Goal: Task Accomplishment & Management: Manage account settings

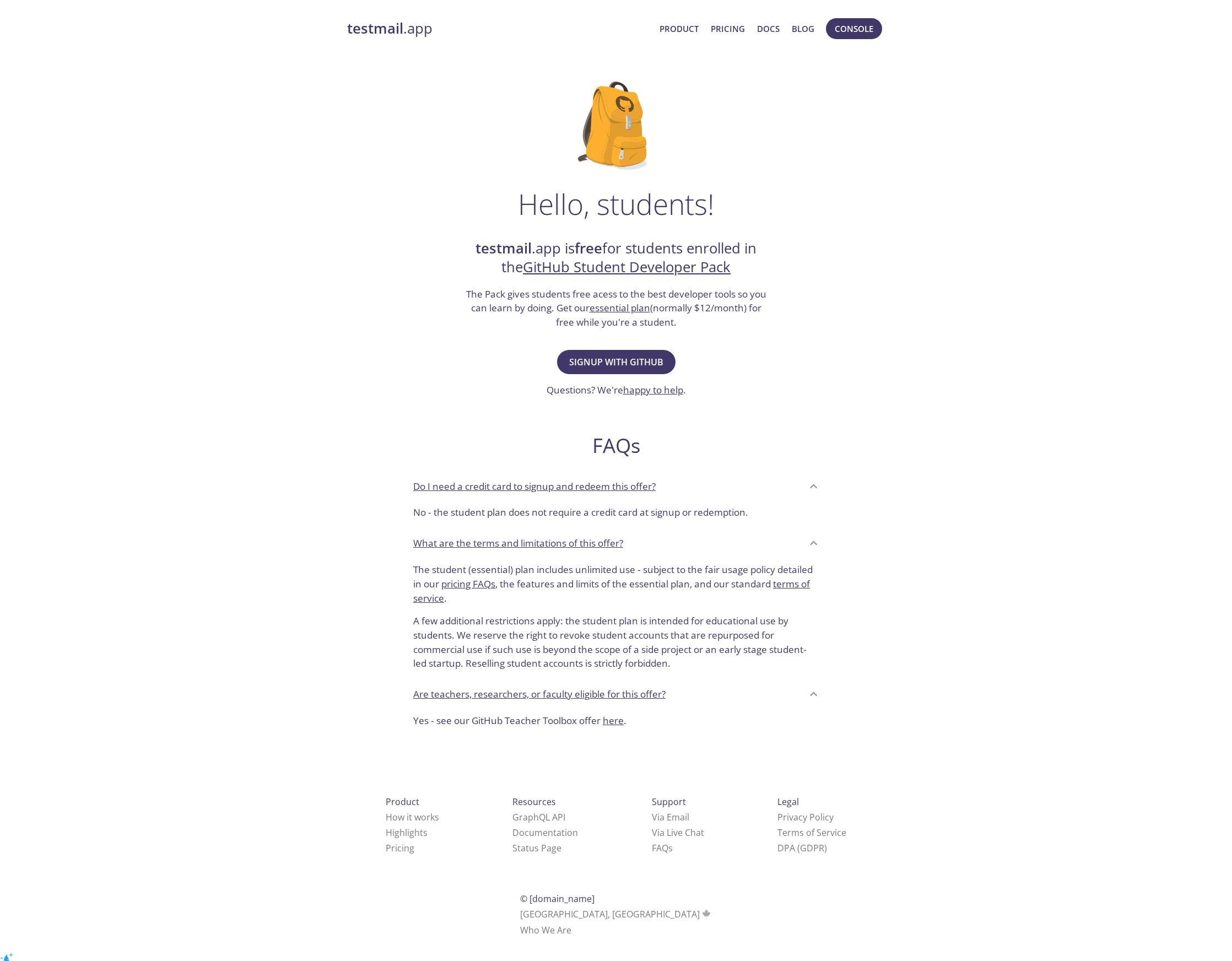
click at [731, 367] on div "Hello, students! testmail .app is free for students enrolled in the GitHub Stud…" at bounding box center [616, 400] width 538 height 673
click at [630, 360] on span "Signup with GitHub" at bounding box center [616, 362] width 94 height 16
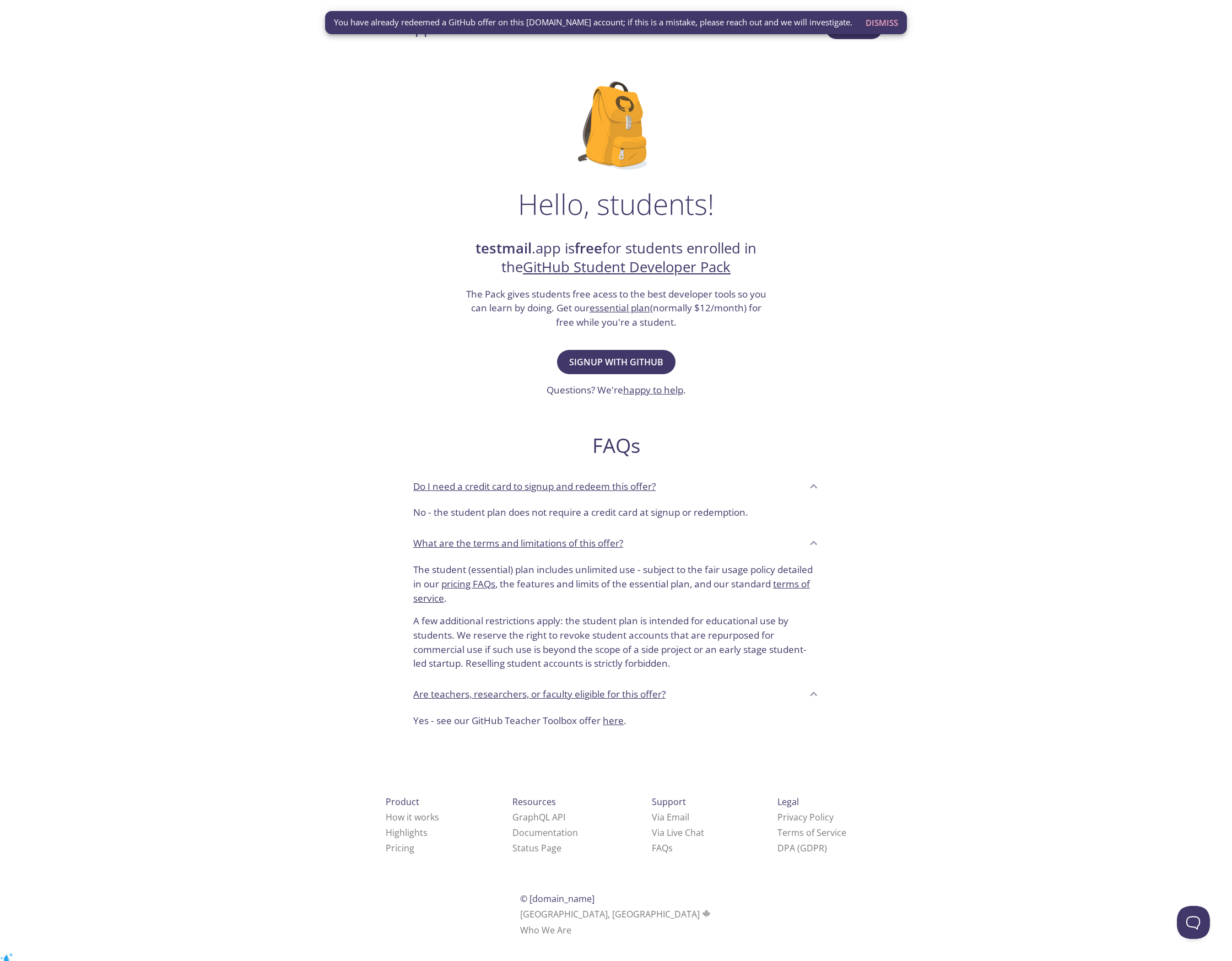
click at [740, 409] on div "FAQs Do I need a credit card to signup and redeem this offer? No - the student …" at bounding box center [616, 571] width 423 height 331
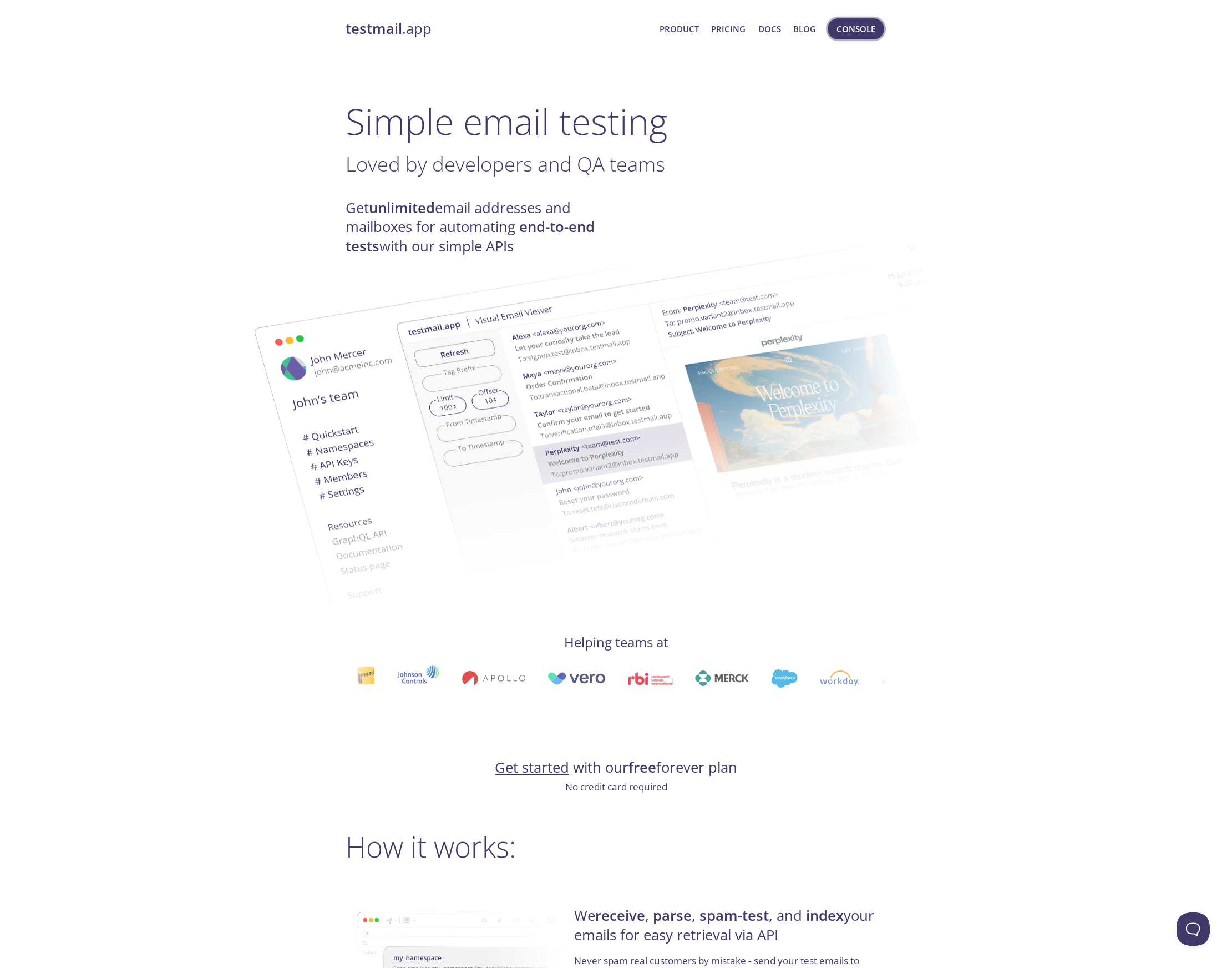
click at [857, 28] on span "Console" at bounding box center [856, 29] width 39 height 15
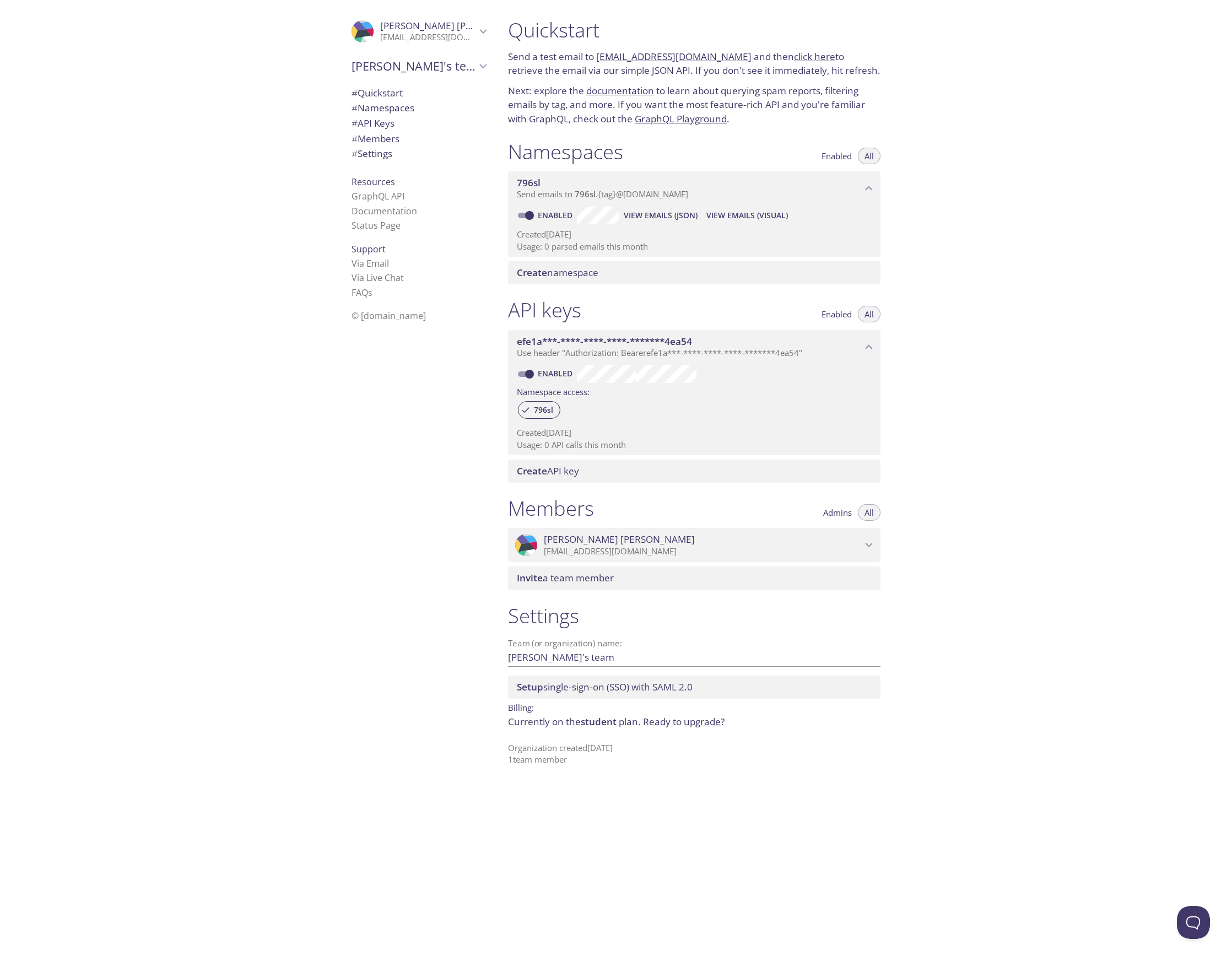
click at [408, 36] on p "[EMAIL_ADDRESS][DOMAIN_NAME]" at bounding box center [428, 37] width 96 height 11
click at [399, 55] on span "User Settings" at bounding box center [419, 61] width 134 height 15
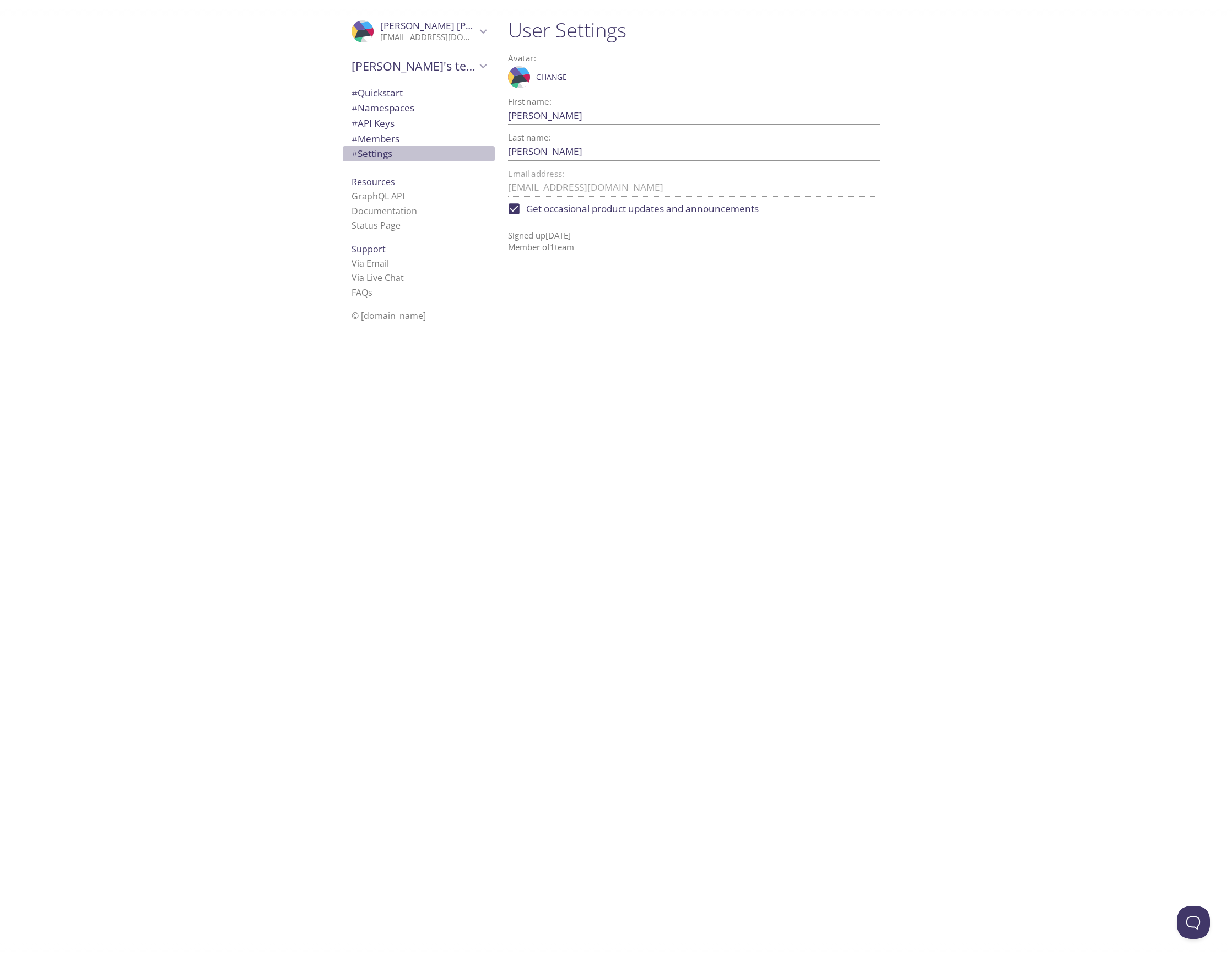
click at [378, 152] on span "# Settings" at bounding box center [372, 153] width 41 height 13
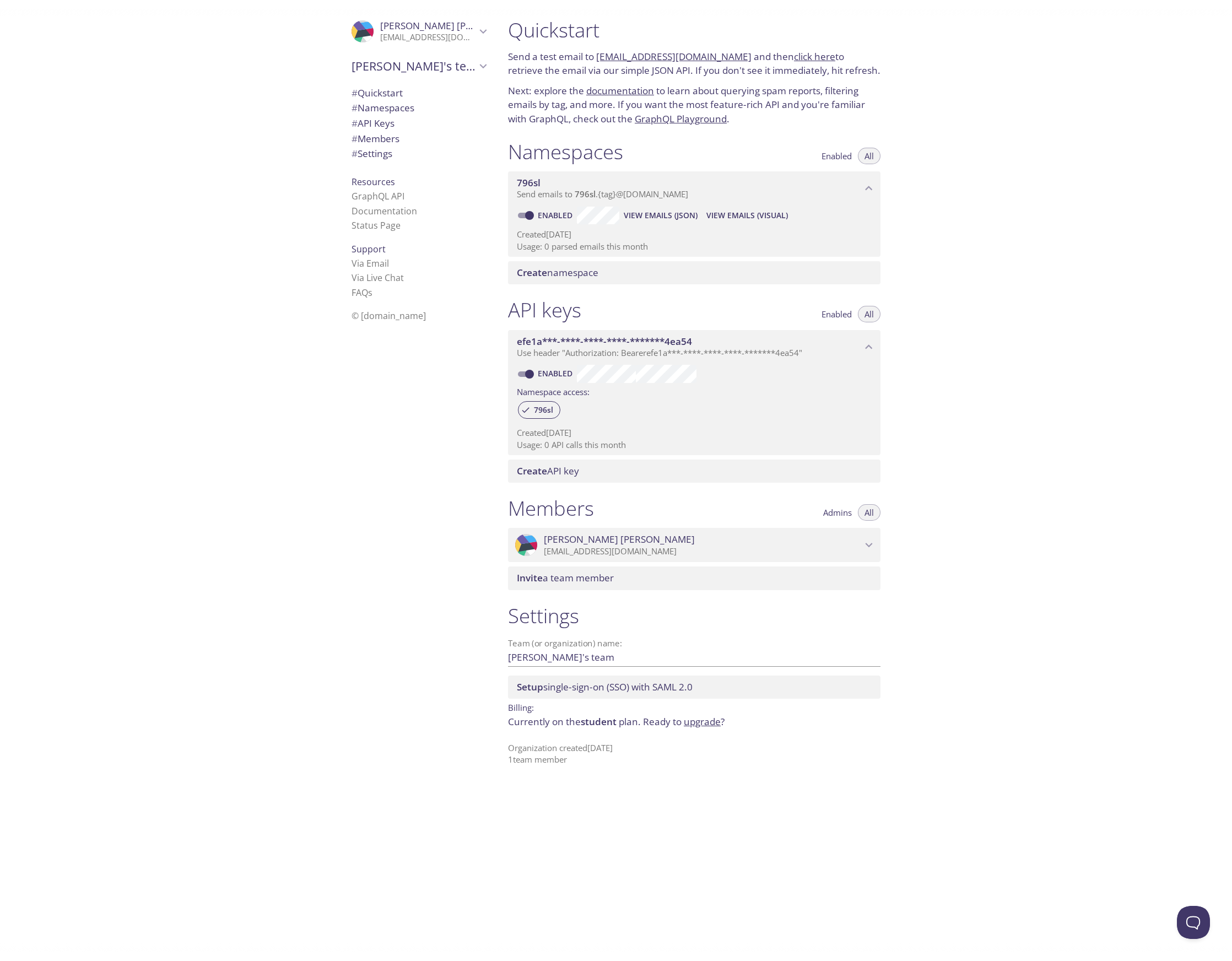
click at [861, 544] on span "[PERSON_NAME]" at bounding box center [703, 539] width 318 height 12
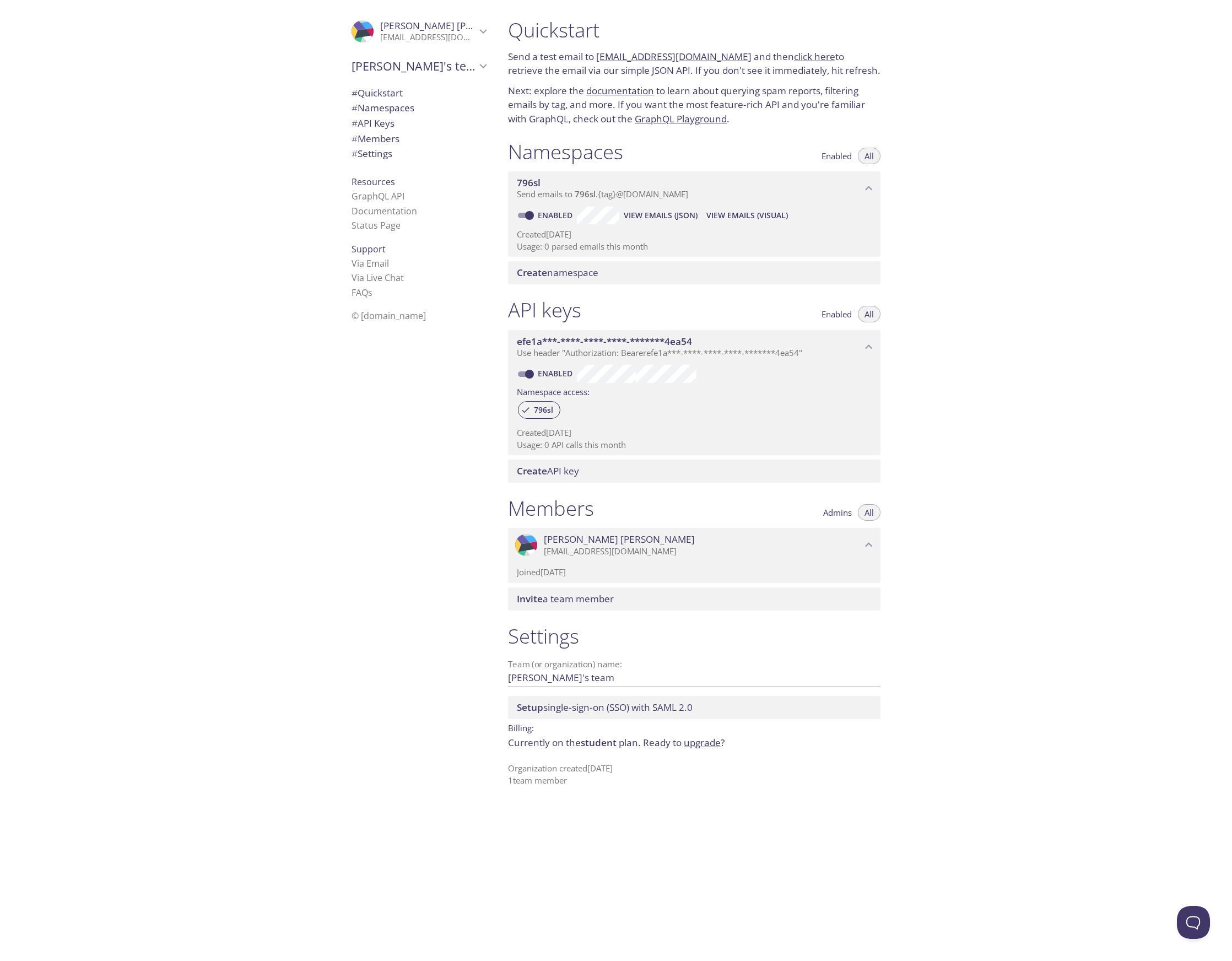
click at [627, 555] on p "[EMAIL_ADDRESS][DOMAIN_NAME]" at bounding box center [703, 552] width 318 height 11
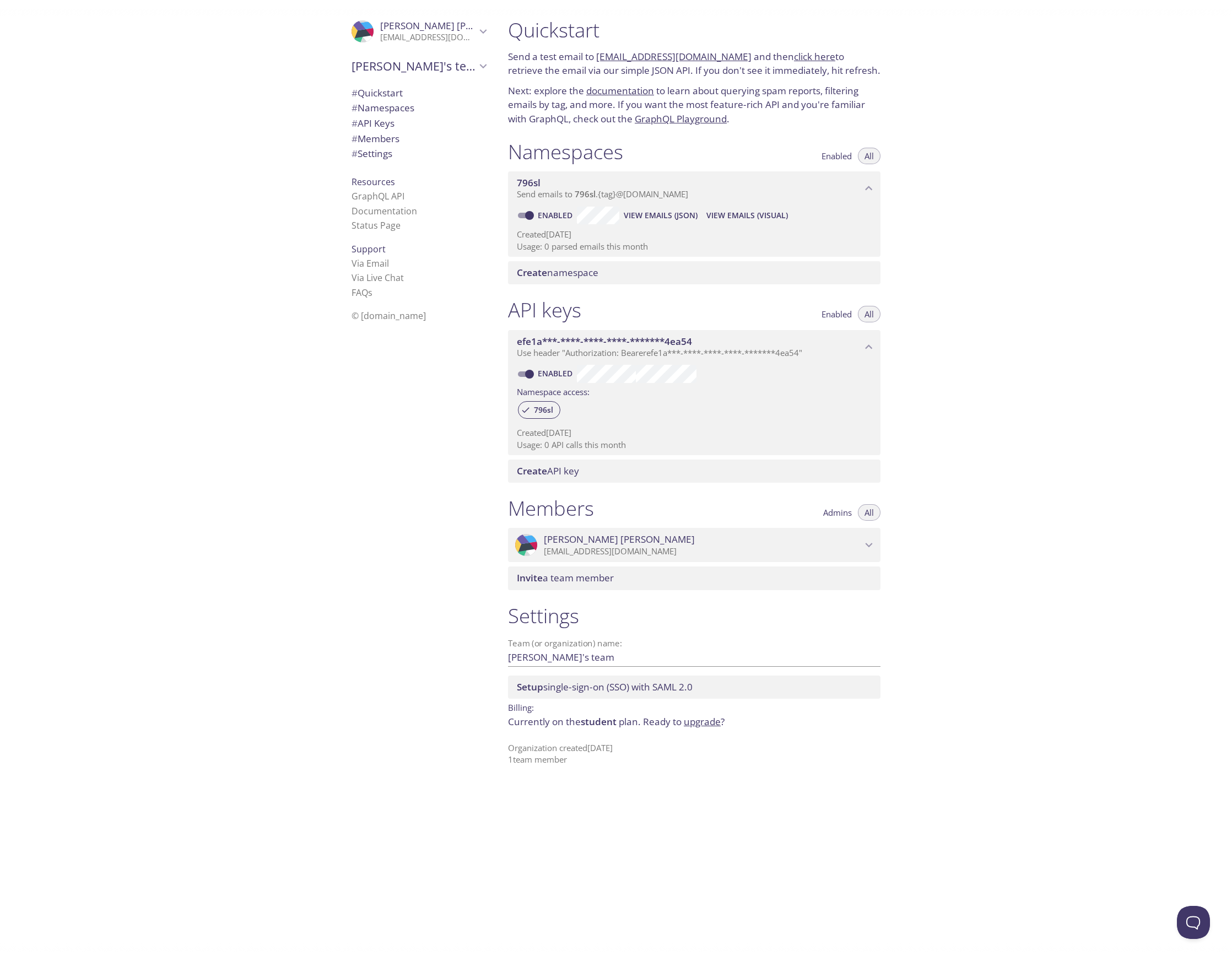
click at [627, 550] on p "[EMAIL_ADDRESS][DOMAIN_NAME]" at bounding box center [703, 552] width 318 height 11
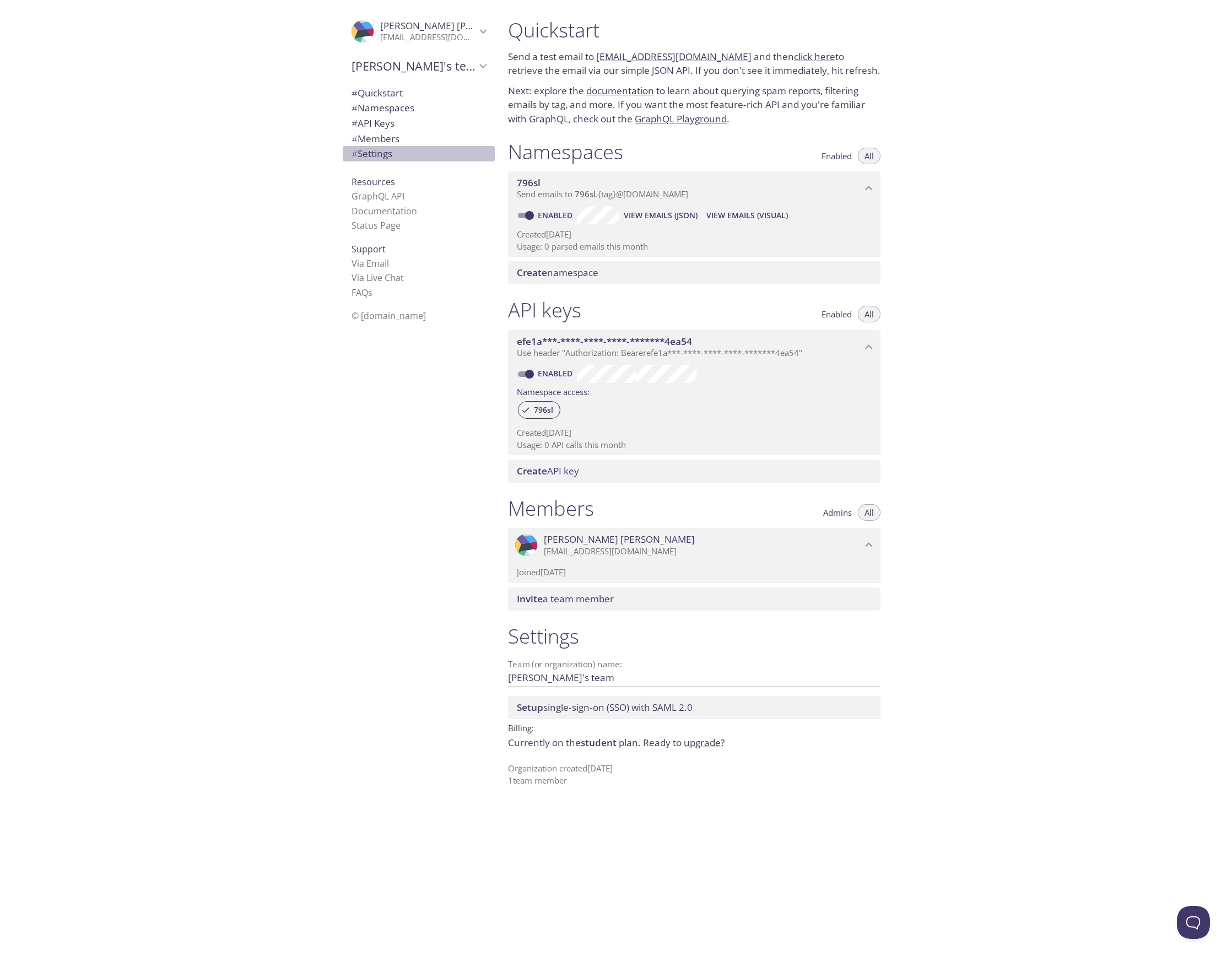
click at [364, 157] on span "# Settings" at bounding box center [372, 153] width 41 height 13
click at [369, 139] on span "# Members" at bounding box center [376, 139] width 48 height 13
click at [427, 67] on span "[PERSON_NAME]'s team" at bounding box center [414, 66] width 125 height 16
click at [412, 67] on span "[PERSON_NAME]'s team" at bounding box center [414, 66] width 125 height 16
click at [413, 38] on p "[EMAIL_ADDRESS][DOMAIN_NAME]" at bounding box center [428, 37] width 96 height 11
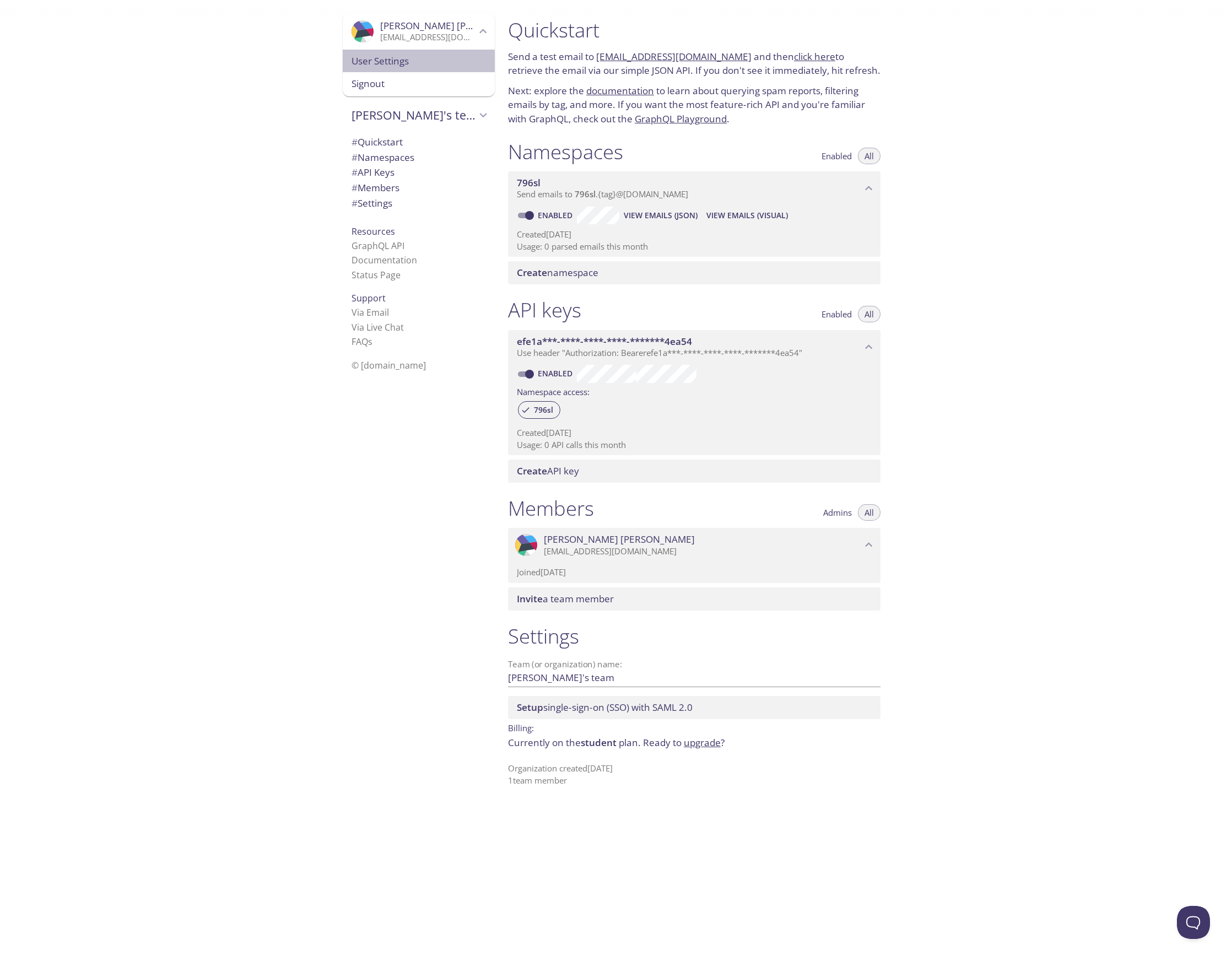
click at [387, 67] on span "User Settings" at bounding box center [419, 61] width 134 height 15
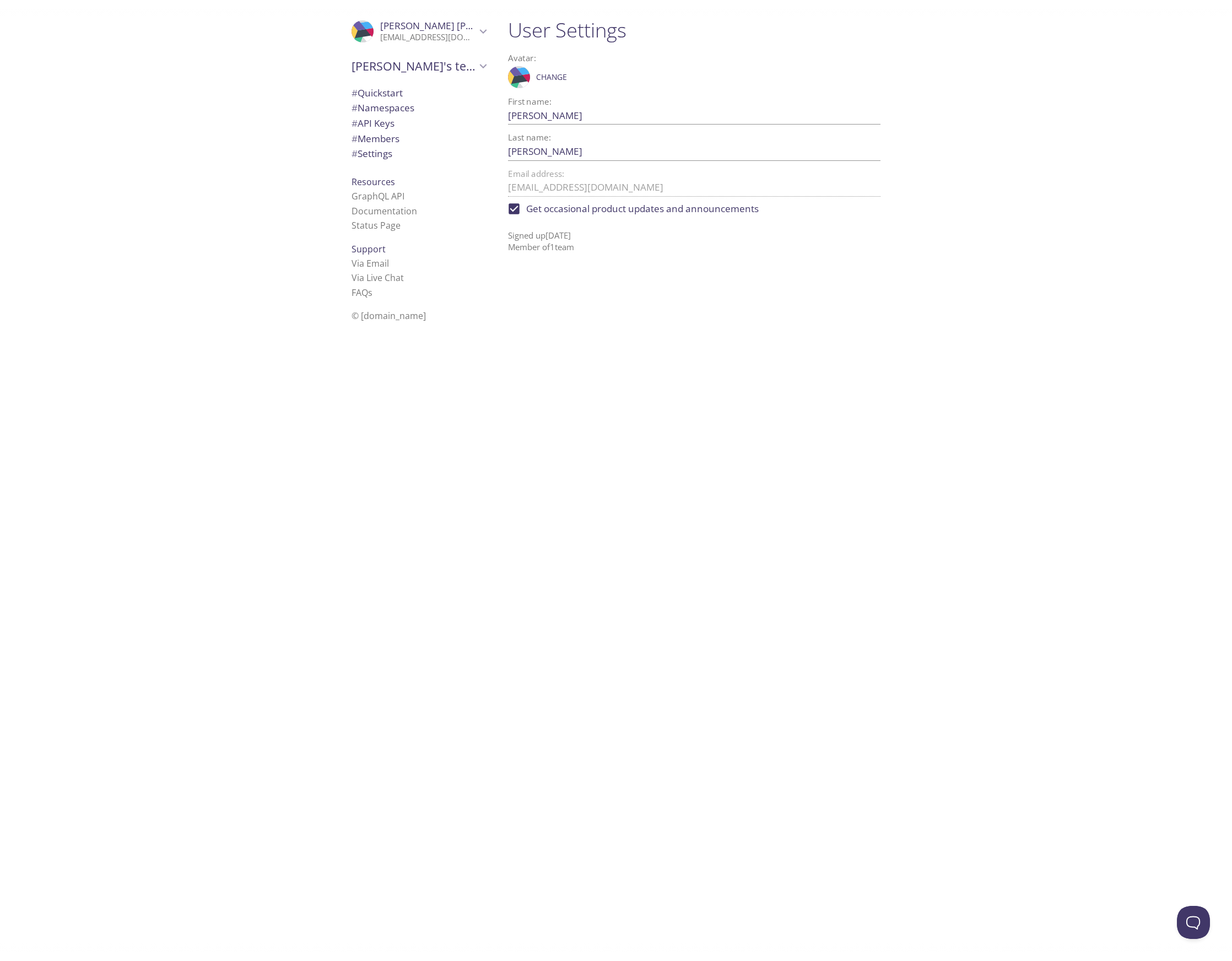
click at [544, 215] on label "Get occasional product updates and announcements" at bounding box center [631, 209] width 257 height 25
click at [526, 215] on input "Get occasional product updates and announcements" at bounding box center [514, 209] width 25 height 25
click at [513, 209] on input "Get occasional product updates and announcements" at bounding box center [514, 209] width 25 height 25
checkbox input "true"
click at [657, 345] on div "User Settings Avatar: .cls-1 { fill: #6d5ca8; } .cls-2 { fill: #3fc191; } .cls-…" at bounding box center [699, 480] width 399 height 961
